Goal: Navigation & Orientation: Find specific page/section

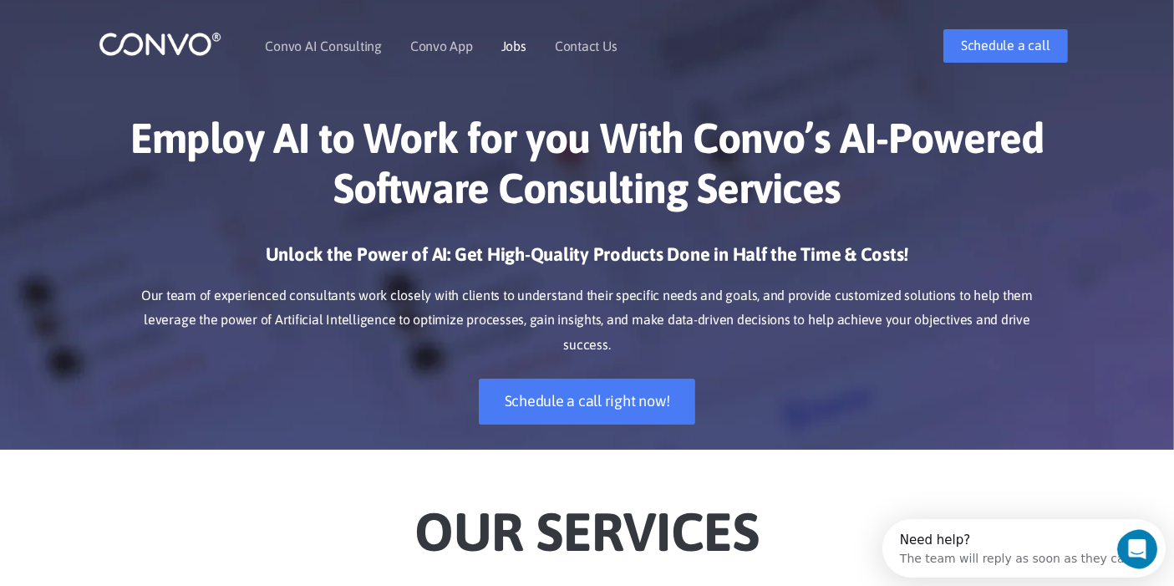
click at [518, 43] on link "Jobs" at bounding box center [513, 45] width 25 height 13
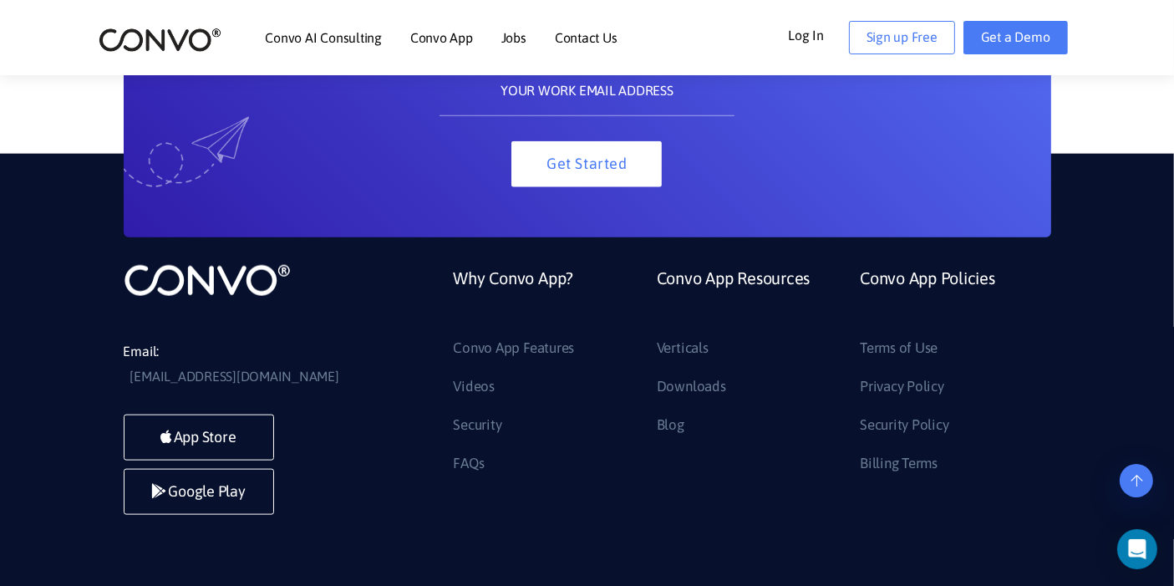
scroll to position [2049, 0]
